Goal: Information Seeking & Learning: Learn about a topic

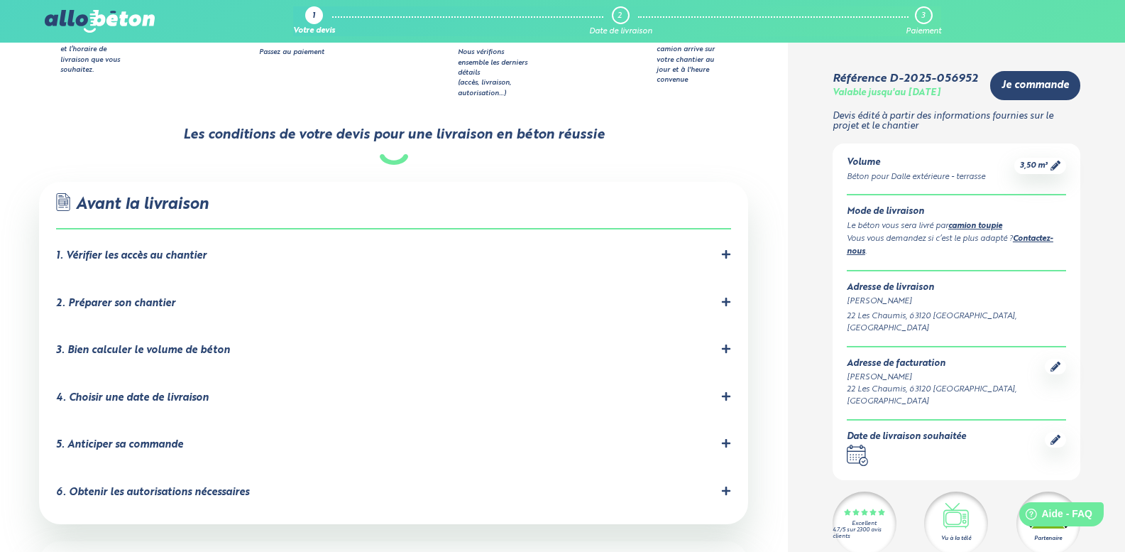
scroll to position [781, 0]
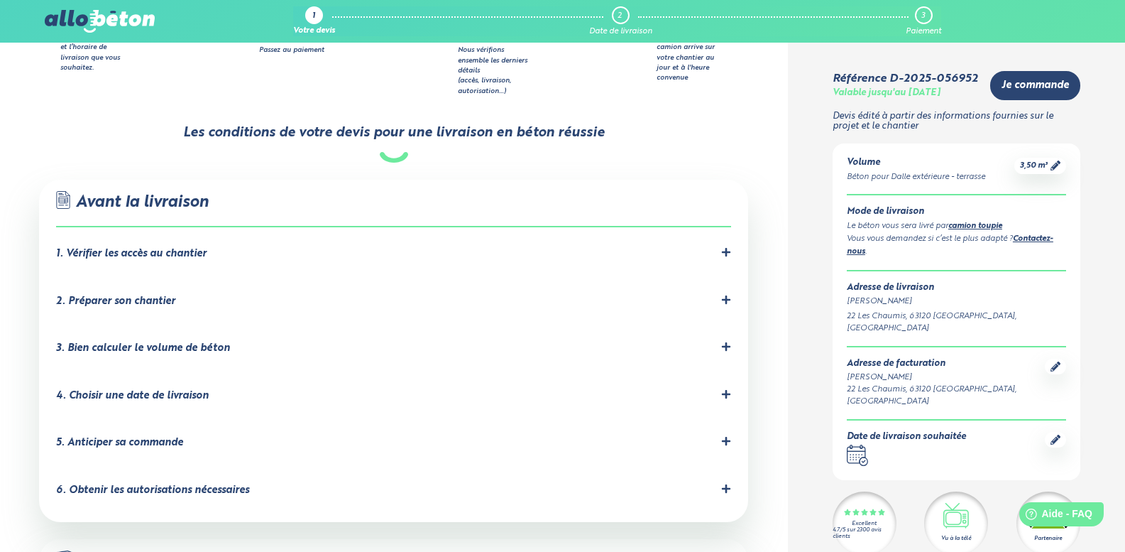
click at [726, 248] on icon at bounding box center [726, 252] width 9 height 9
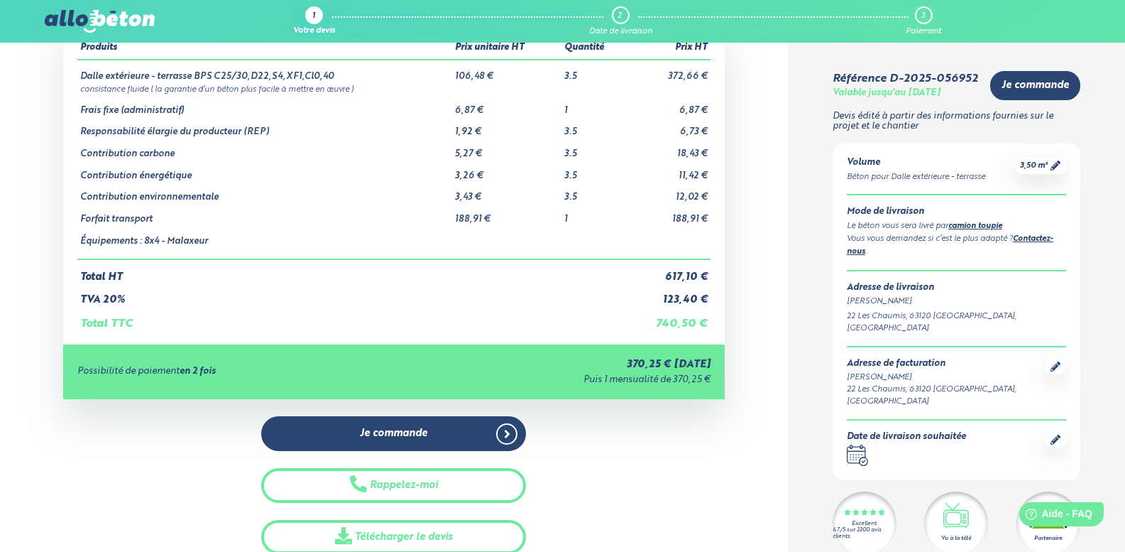
scroll to position [0, 0]
